Goal: Information Seeking & Learning: Check status

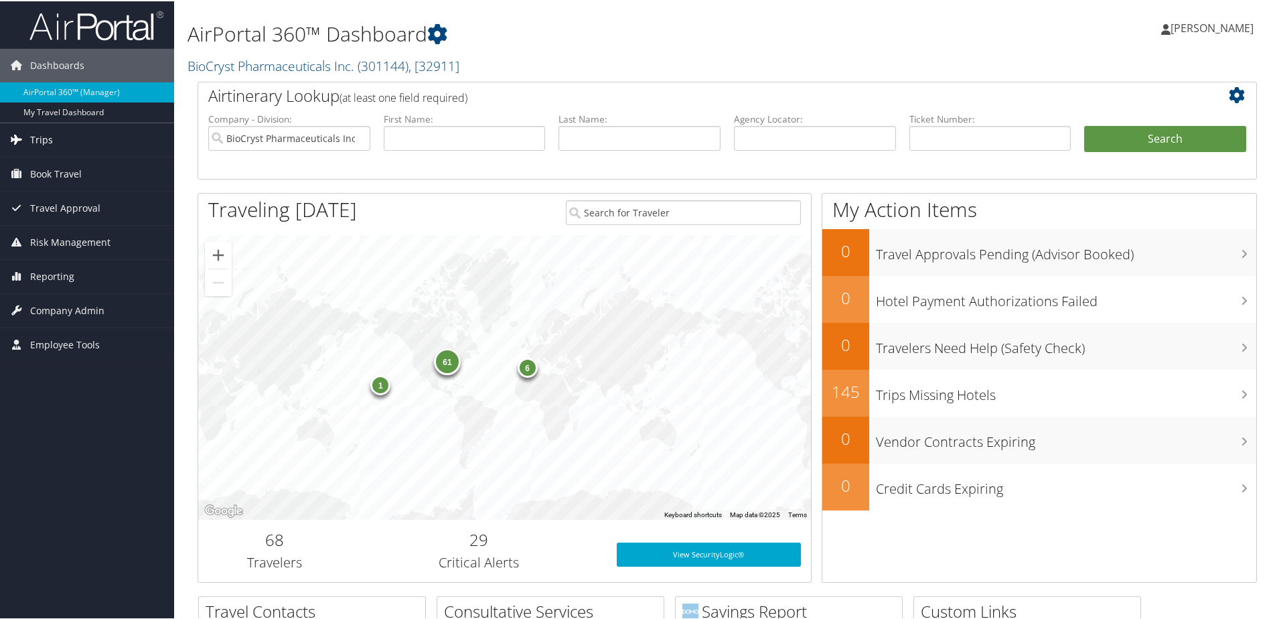
click at [53, 139] on link "Trips" at bounding box center [87, 138] width 174 height 33
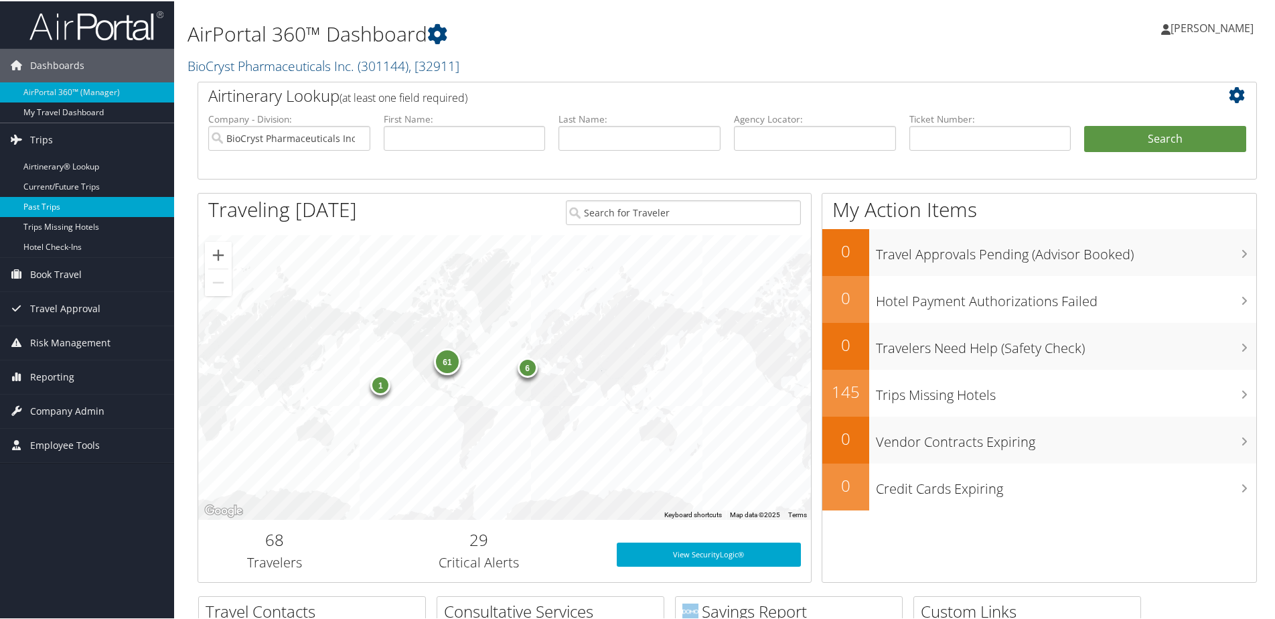
click at [66, 199] on link "Past Trips" at bounding box center [87, 205] width 174 height 20
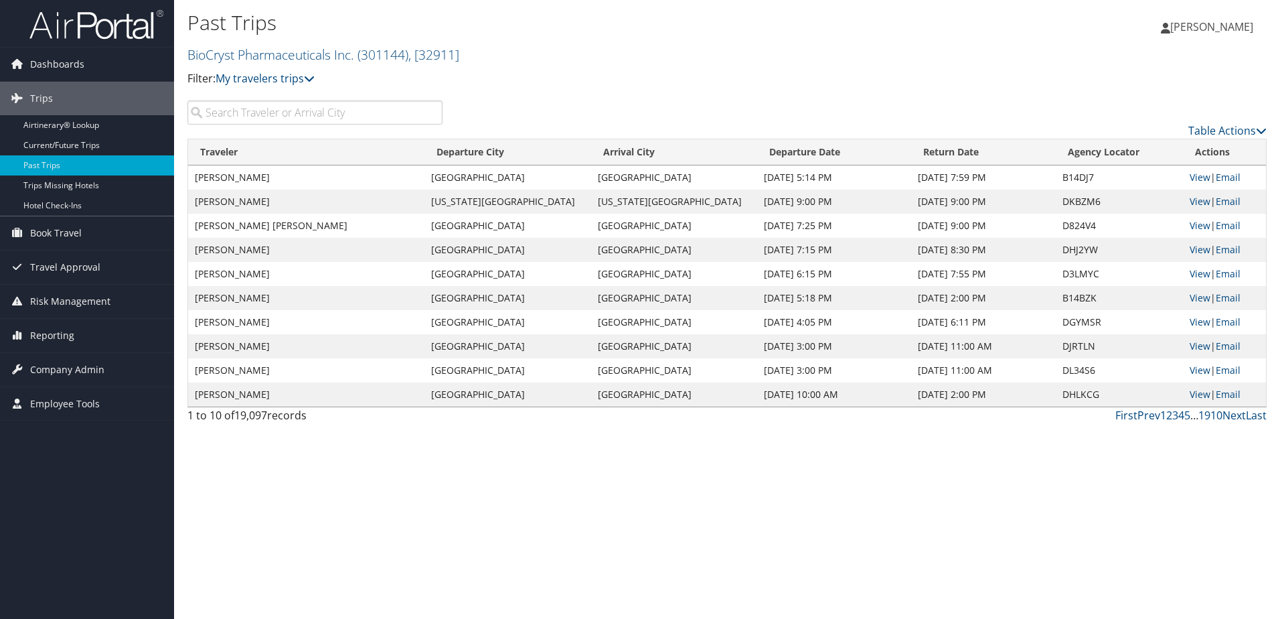
click at [318, 105] on input "search" at bounding box center [314, 112] width 255 height 24
click at [508, 106] on div "Table Actions" at bounding box center [865, 119] width 825 height 38
click at [339, 110] on input "search" at bounding box center [314, 112] width 255 height 24
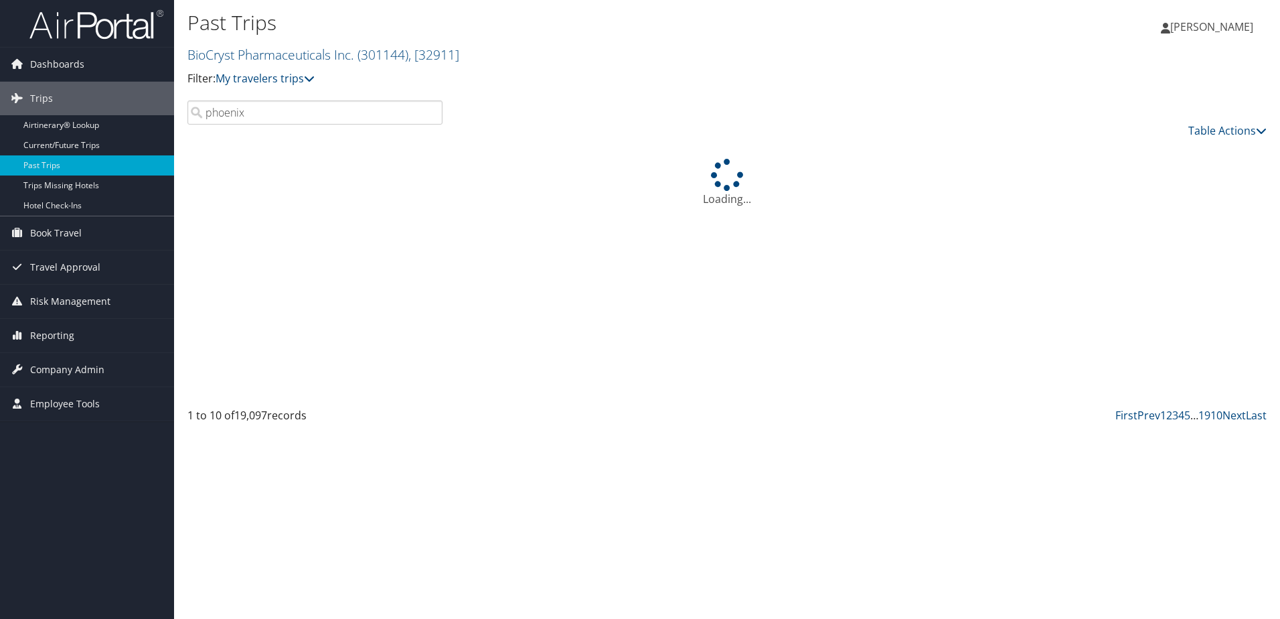
type input "phoenix"
click at [539, 85] on p "Filter: My travelers trips" at bounding box center [547, 78] width 720 height 17
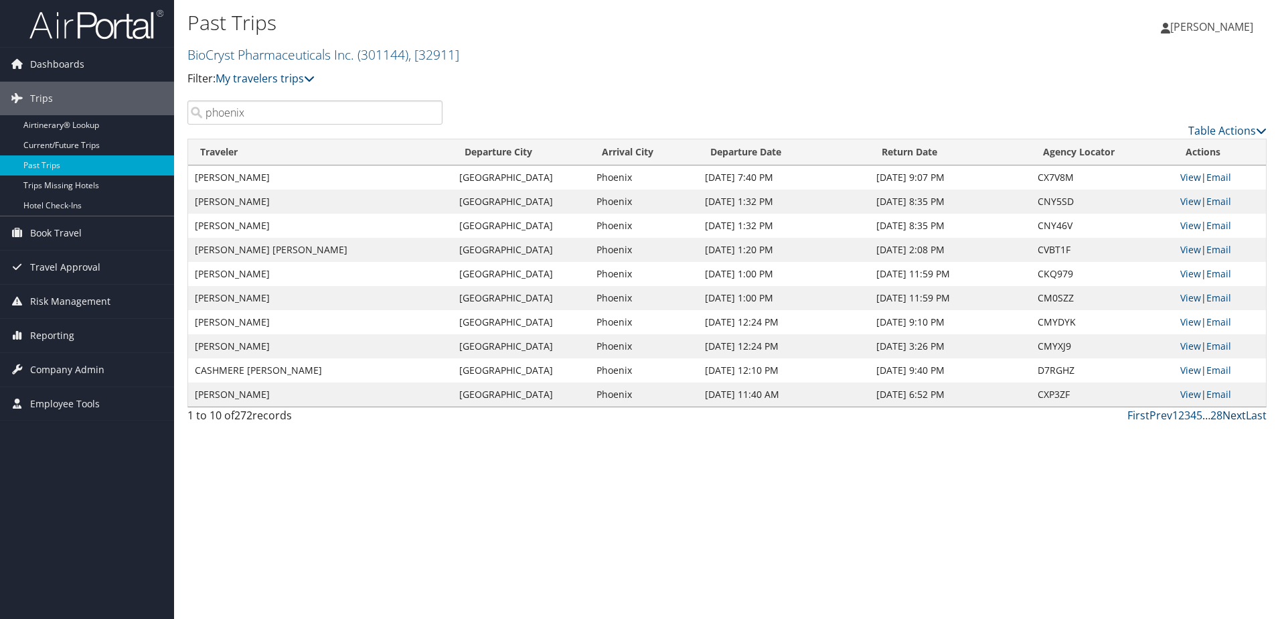
click at [1233, 417] on link "Next" at bounding box center [1233, 415] width 23 height 15
